Goal: Book appointment/travel/reservation

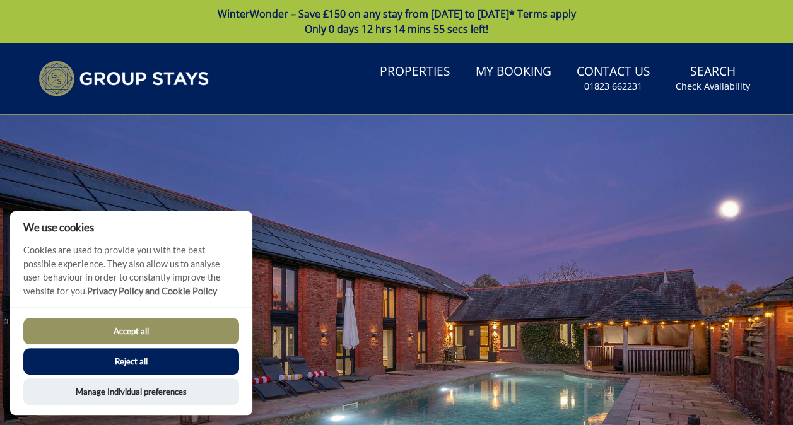
click at [172, 331] on button "Accept all" at bounding box center [131, 331] width 216 height 26
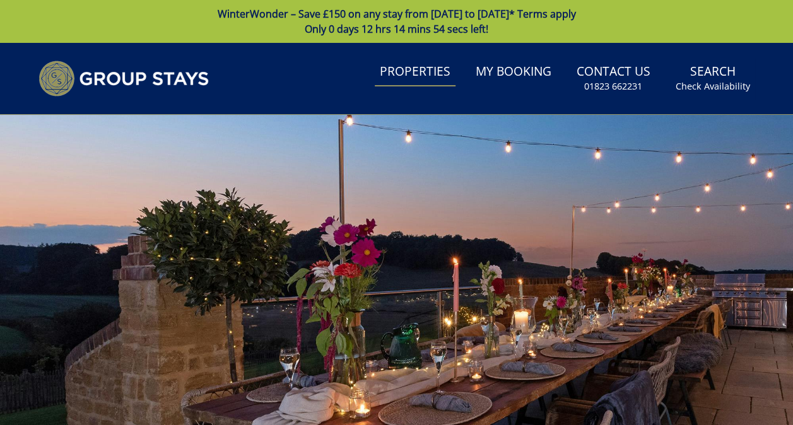
click at [422, 68] on link "Properties" at bounding box center [415, 72] width 81 height 28
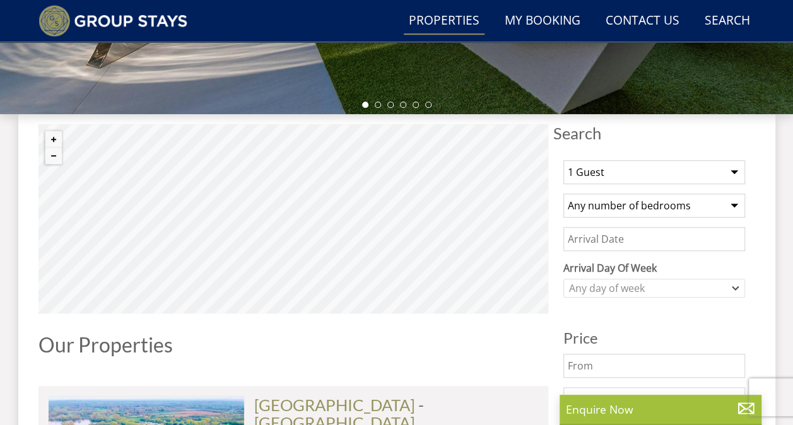
scroll to position [475, 0]
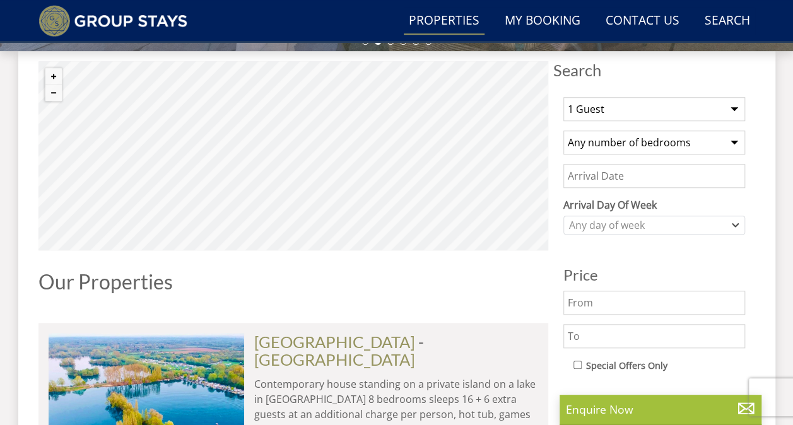
click at [653, 106] on select "1 Guest 2 Guests 3 Guests 4 Guests 5 Guests 6 Guests 7 Guests 8 Guests 9 Guests…" at bounding box center [654, 109] width 182 height 24
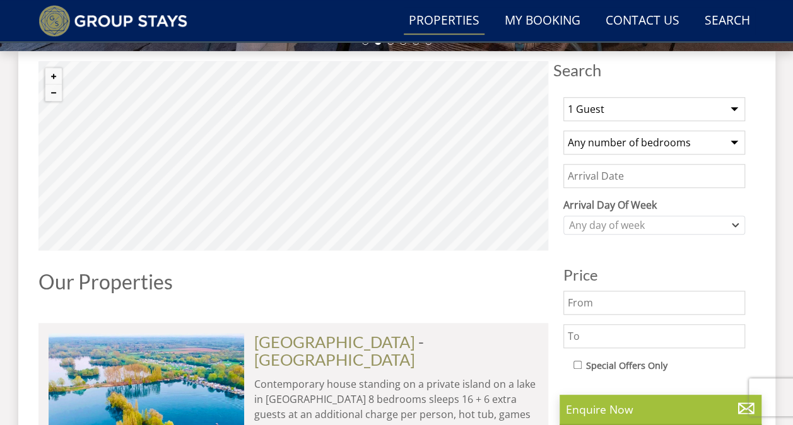
select select "15"
click at [563, 97] on select "1 Guest 2 Guests 3 Guests 4 Guests 5 Guests 6 Guests 7 Guests 8 Guests 9 Guests…" at bounding box center [654, 109] width 182 height 24
click at [656, 148] on select "Any number of bedrooms 1 Bedroom 2 Bedrooms 3 Bedrooms 4 Bedrooms 5 Bedrooms 6 …" at bounding box center [654, 143] width 182 height 24
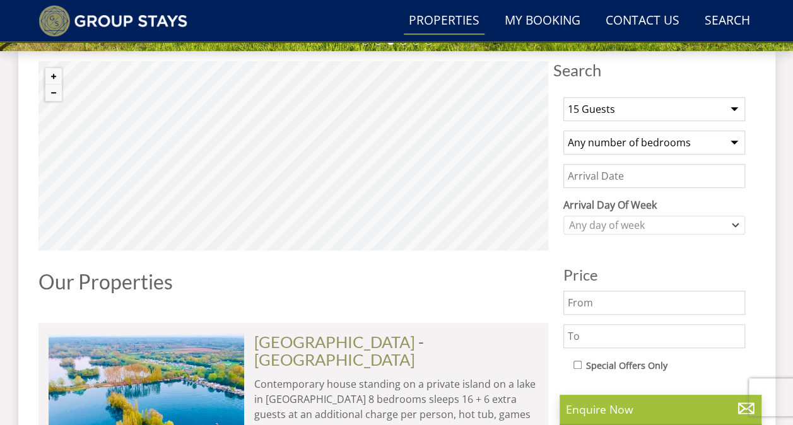
select select "15"
click at [563, 131] on select "Any number of bedrooms 1 Bedroom 2 Bedrooms 3 Bedrooms 4 Bedrooms 5 Bedrooms 6 …" at bounding box center [654, 143] width 182 height 24
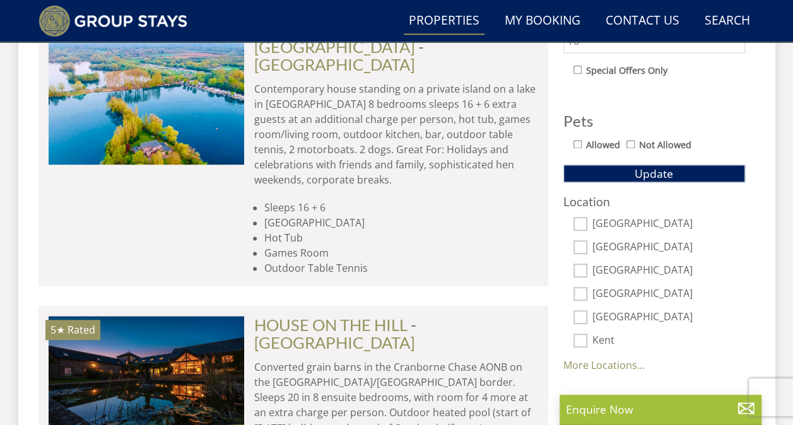
scroll to position [791, 0]
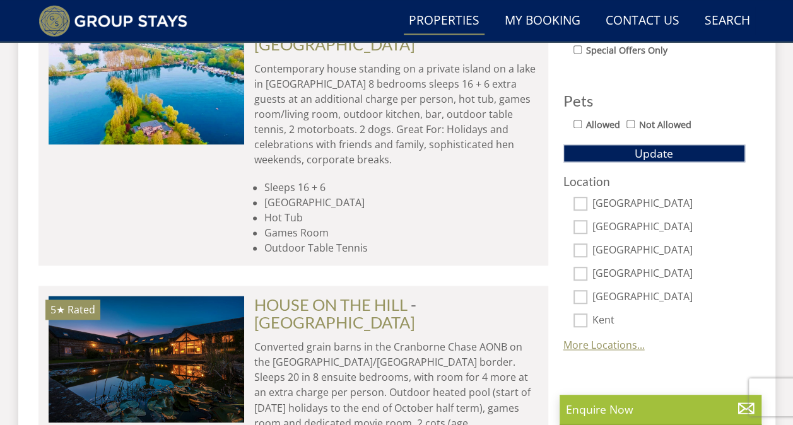
click at [605, 343] on link "More Locations..." at bounding box center [603, 345] width 81 height 14
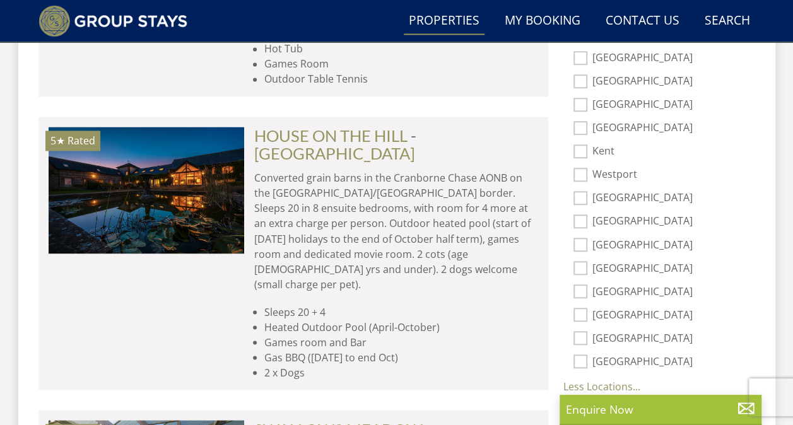
scroll to position [980, 0]
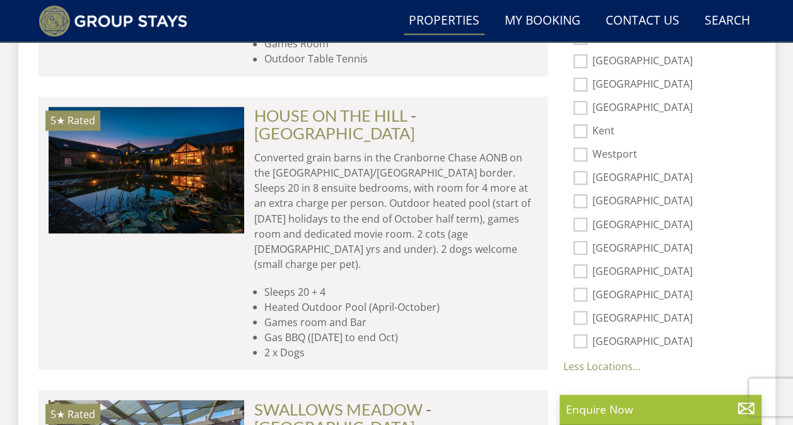
click at [580, 311] on input "[GEOGRAPHIC_DATA]" at bounding box center [580, 318] width 14 height 14
checkbox input "true"
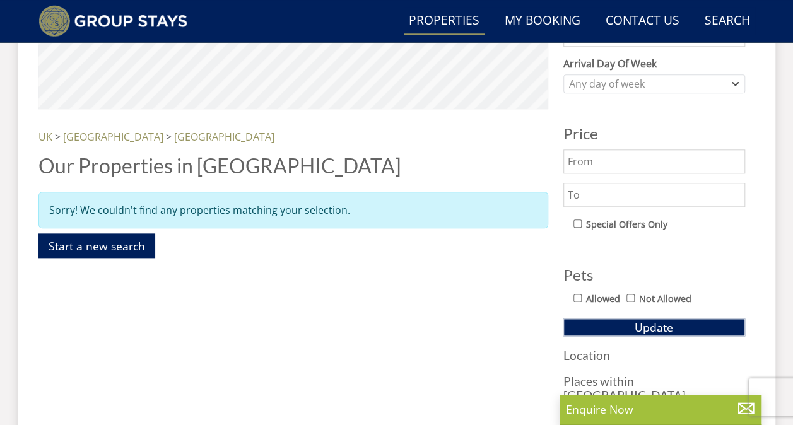
scroll to position [729, 0]
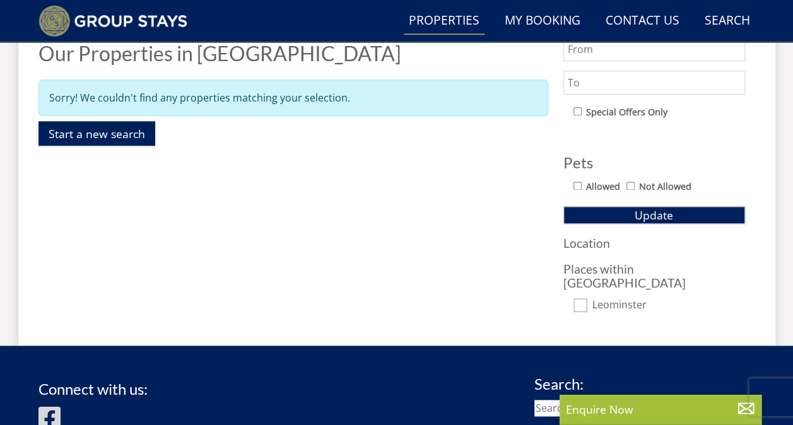
click at [582, 298] on input "Leominster" at bounding box center [580, 305] width 14 height 14
checkbox input "true"
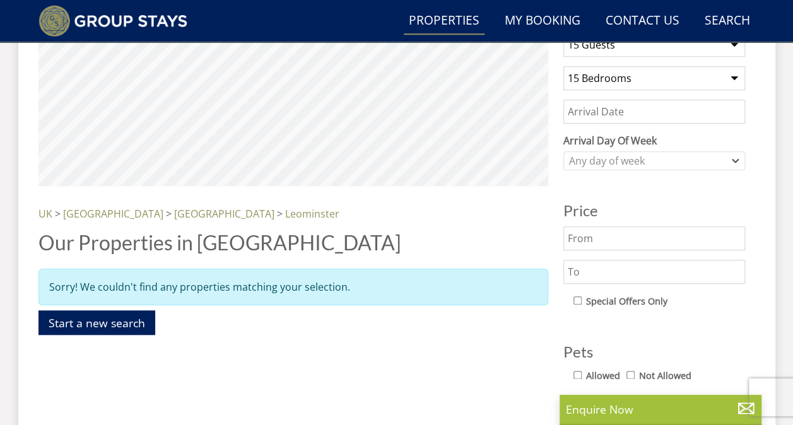
scroll to position [351, 0]
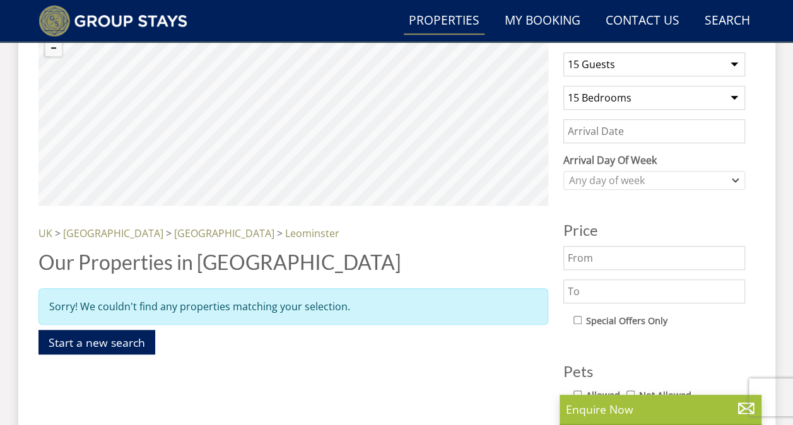
scroll to position [540, 0]
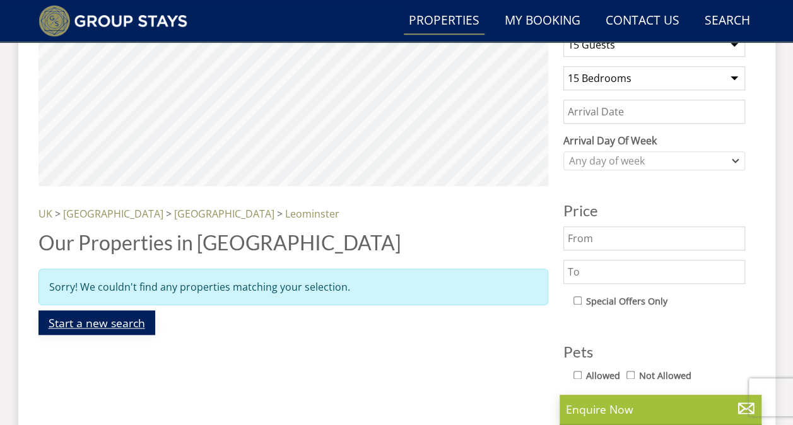
click at [93, 327] on link "Start a new search" at bounding box center [96, 322] width 117 height 25
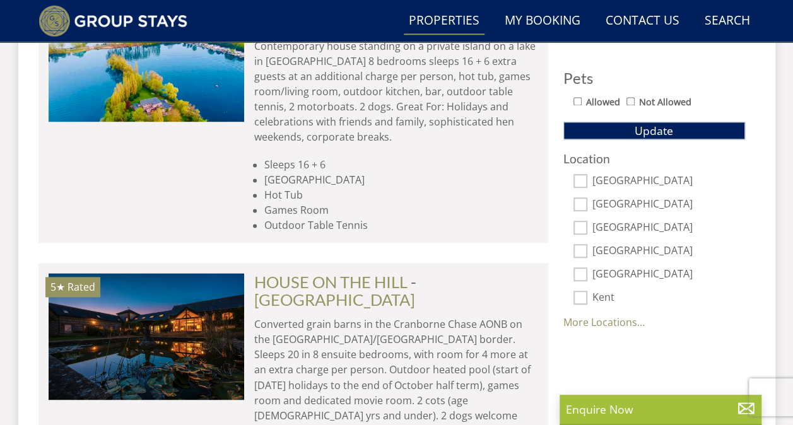
scroll to position [820, 0]
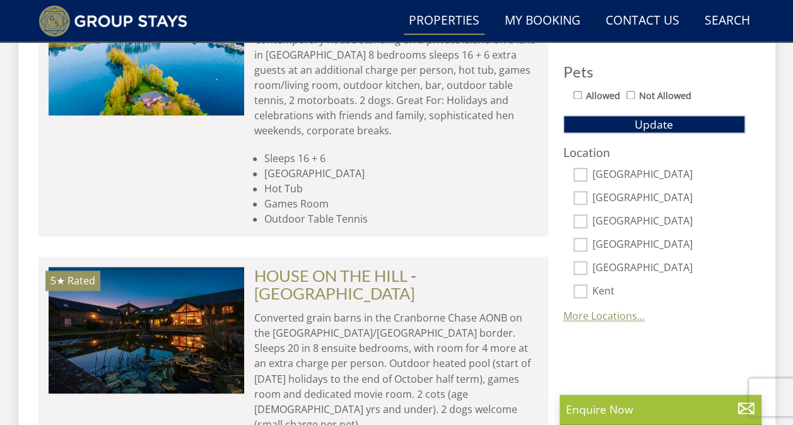
click at [584, 318] on link "More Locations..." at bounding box center [603, 316] width 81 height 14
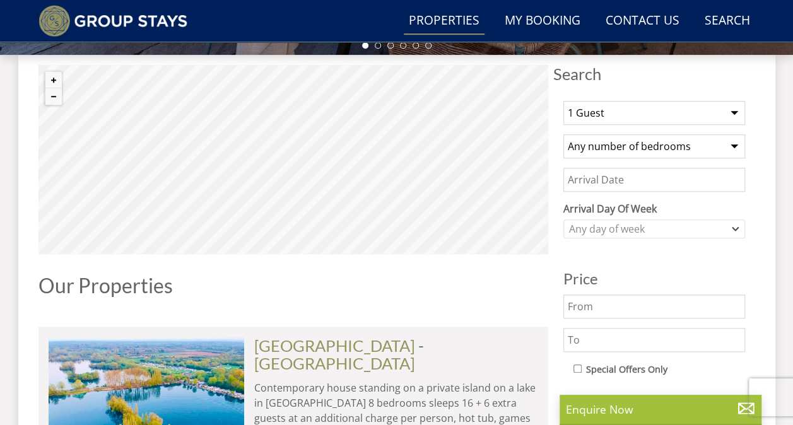
scroll to position [315, 0]
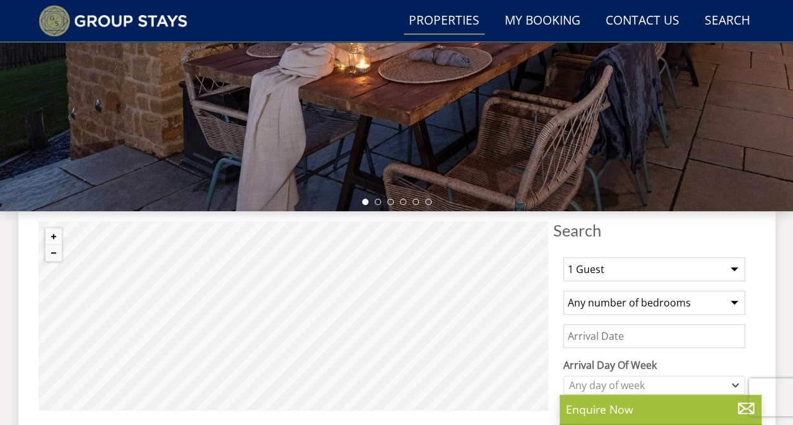
click at [680, 268] on select "1 Guest 2 Guests 3 Guests 4 Guests 5 Guests 6 Guests 7 Guests 8 Guests 9 Guests…" at bounding box center [654, 269] width 182 height 24
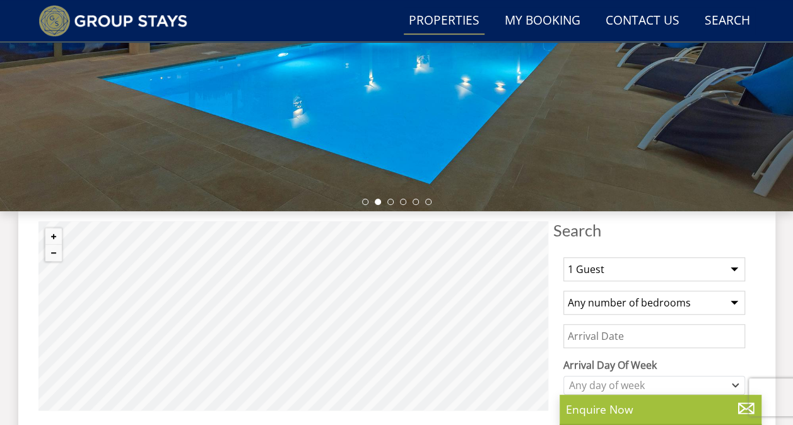
select select "15"
click at [563, 257] on select "1 Guest 2 Guests 3 Guests 4 Guests 5 Guests 6 Guests 7 Guests 8 Guests 9 Guests…" at bounding box center [654, 269] width 182 height 24
click at [646, 302] on select "Any number of bedrooms 1 Bedroom 2 Bedrooms 3 Bedrooms 4 Bedrooms 5 Bedrooms 6 …" at bounding box center [654, 303] width 182 height 24
select select "15"
click at [563, 291] on select "Any number of bedrooms 1 Bedroom 2 Bedrooms 3 Bedrooms 4 Bedrooms 5 Bedrooms 6 …" at bounding box center [654, 303] width 182 height 24
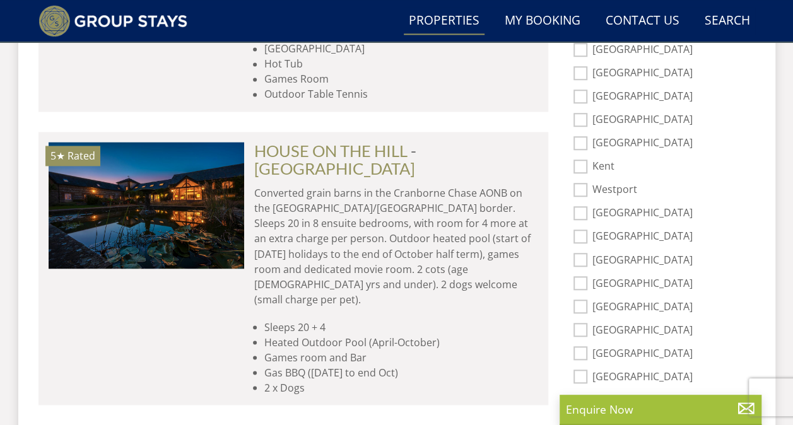
scroll to position [946, 0]
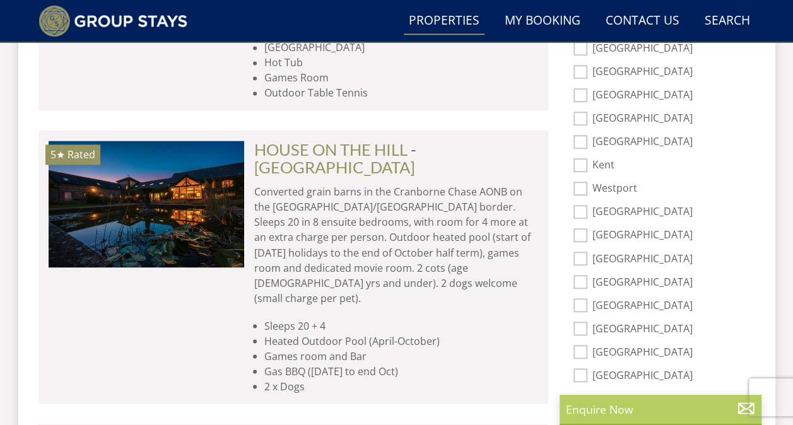
click at [628, 408] on p "Enquire Now" at bounding box center [660, 409] width 189 height 16
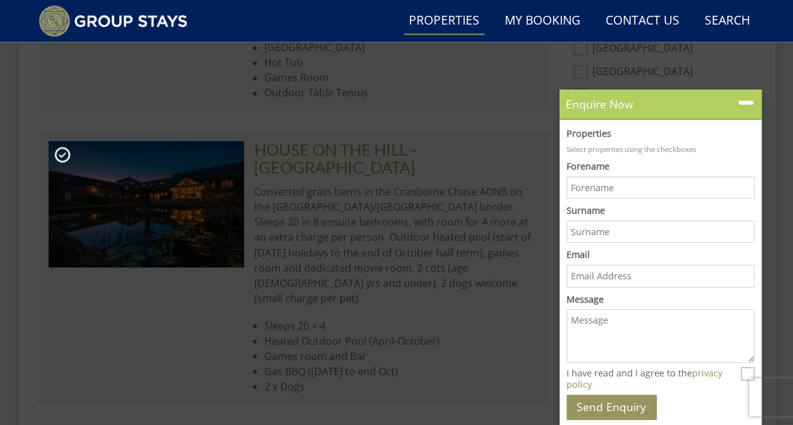
scroll to position [0, 0]
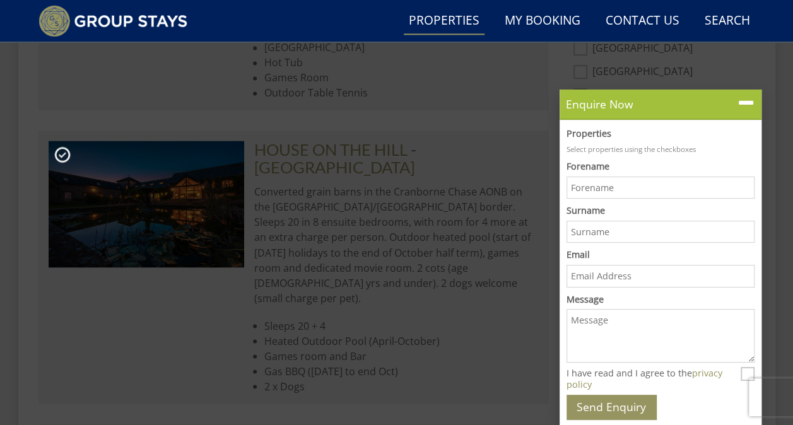
click at [527, 141] on h2 "HOUSE ON THE HILL - Wiltshire" at bounding box center [396, 158] width 284 height 35
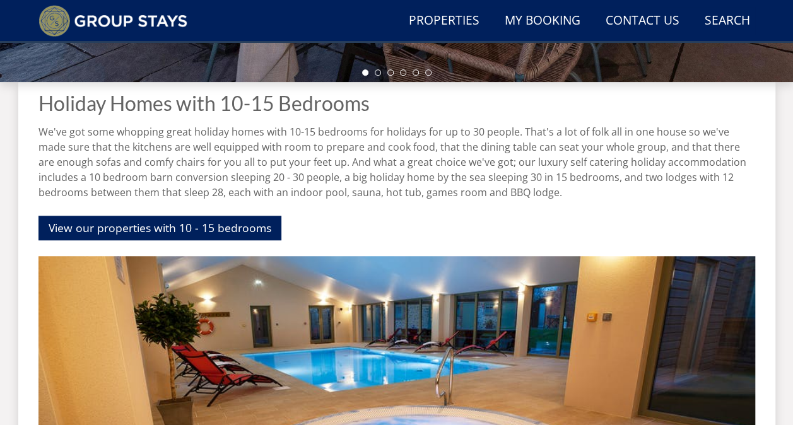
scroll to position [474, 0]
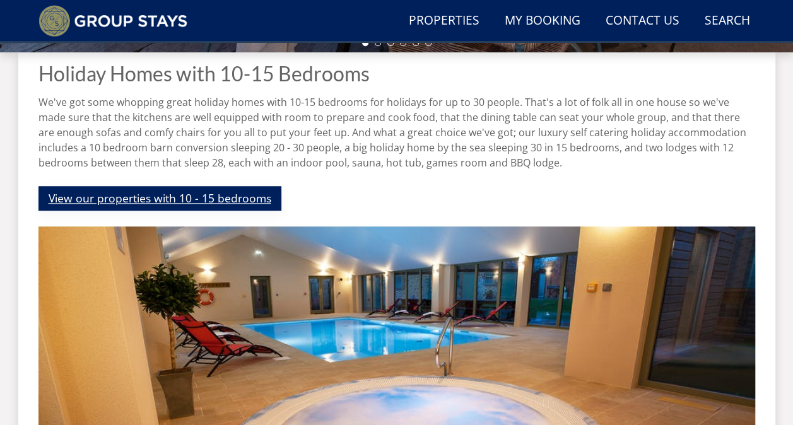
click at [198, 199] on link "View our properties with 10 - 15 bedrooms" at bounding box center [159, 198] width 243 height 25
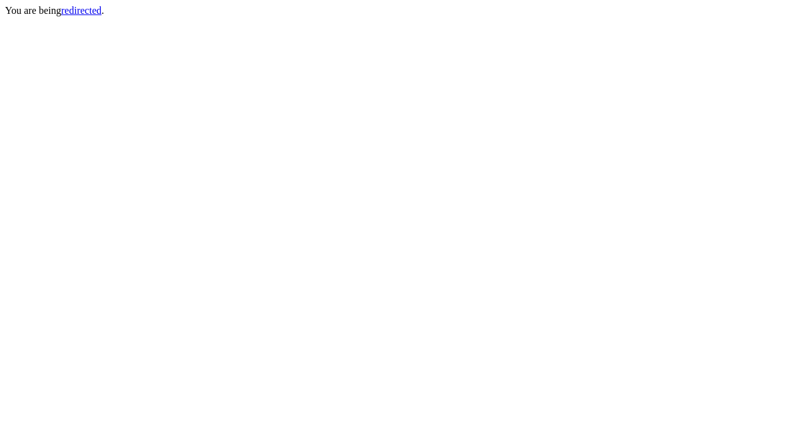
click at [80, 8] on link "redirected" at bounding box center [81, 10] width 40 height 11
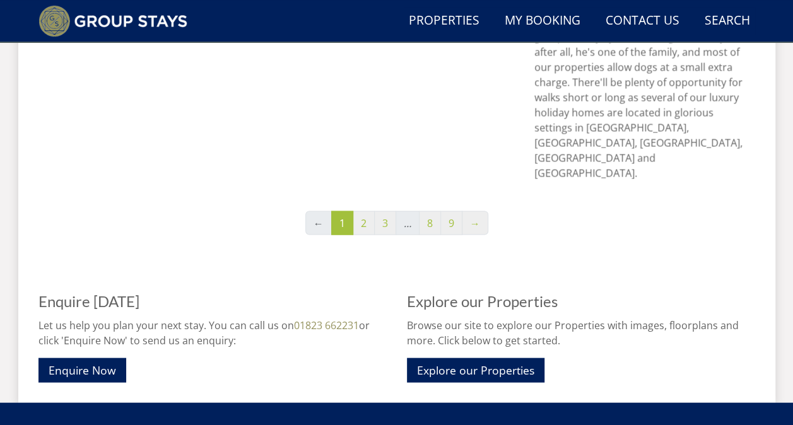
scroll to position [1168, 0]
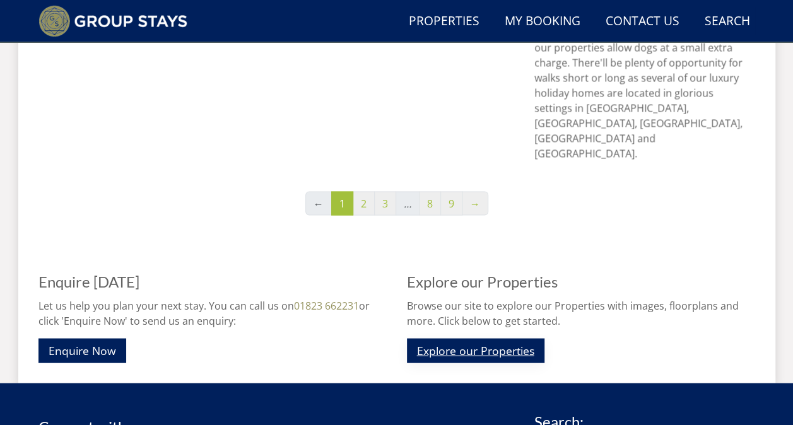
click at [443, 338] on link "Explore our Properties" at bounding box center [475, 350] width 137 height 25
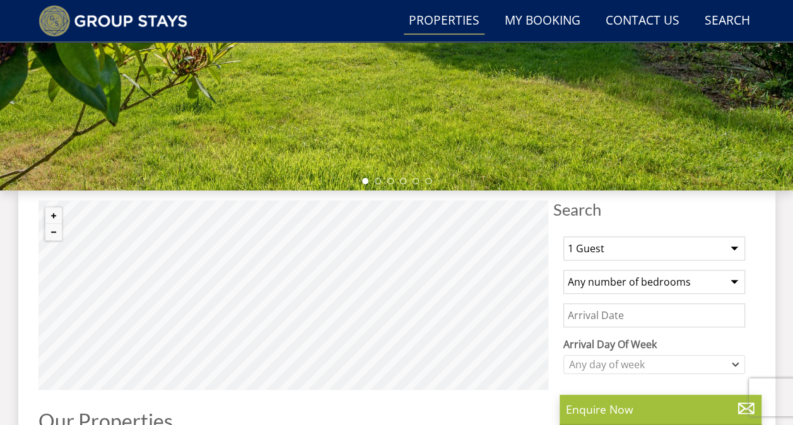
scroll to position [378, 0]
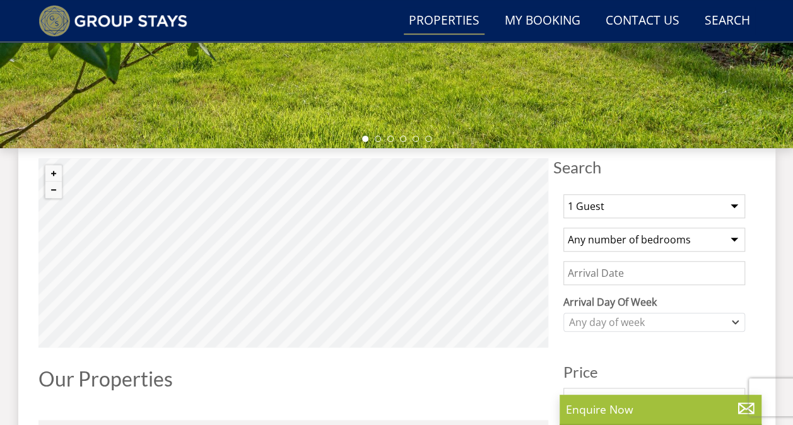
click at [714, 206] on select "1 Guest 2 Guests 3 Guests 4 Guests 5 Guests 6 Guests 7 Guests 8 Guests 9 Guests…" at bounding box center [654, 206] width 182 height 24
select select "15"
click at [563, 194] on select "1 Guest 2 Guests 3 Guests 4 Guests 5 Guests 6 Guests 7 Guests 8 Guests 9 Guests…" at bounding box center [654, 206] width 182 height 24
click at [634, 238] on select "Any number of bedrooms 4 Bedrooms 5 Bedrooms 6 Bedrooms 7 Bedrooms 8 Bedrooms 9…" at bounding box center [654, 240] width 182 height 24
select select "15"
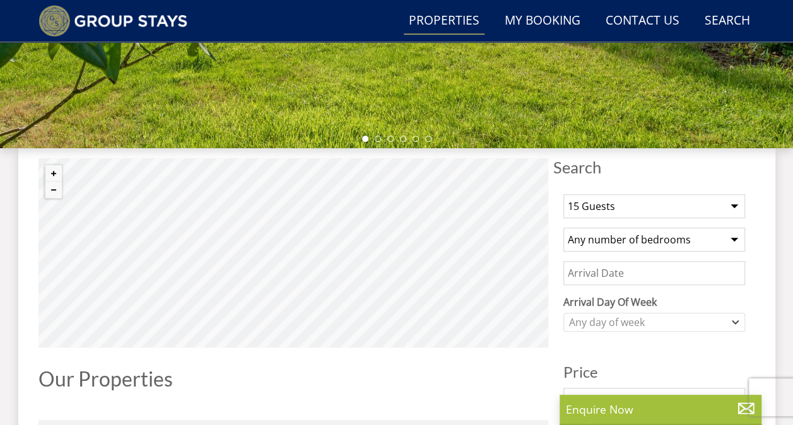
click at [563, 228] on select "Any number of bedrooms 4 Bedrooms 5 Bedrooms 6 Bedrooms 7 Bedrooms 8 Bedrooms 9…" at bounding box center [654, 240] width 182 height 24
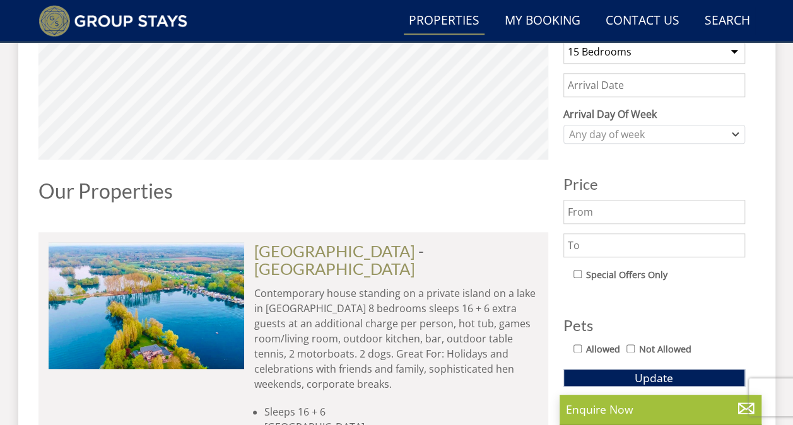
scroll to position [567, 0]
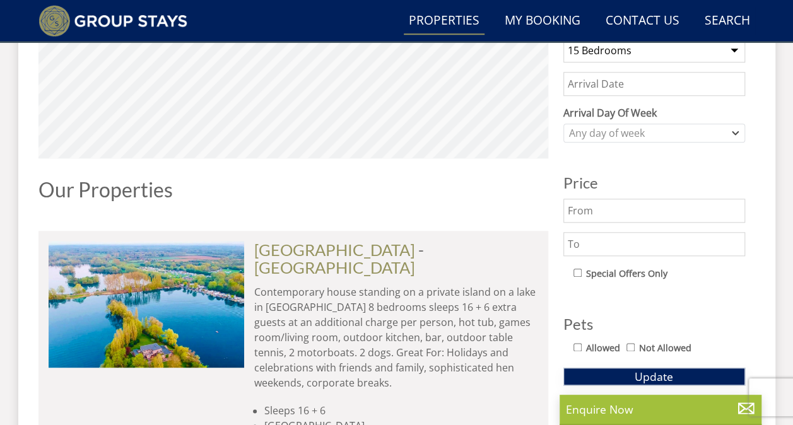
click at [617, 368] on button "Update" at bounding box center [654, 377] width 182 height 18
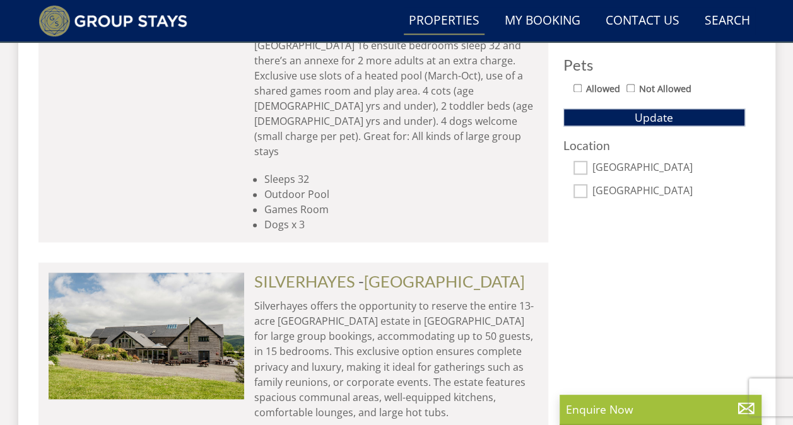
scroll to position [710, 0]
